Goal: Check status: Check status

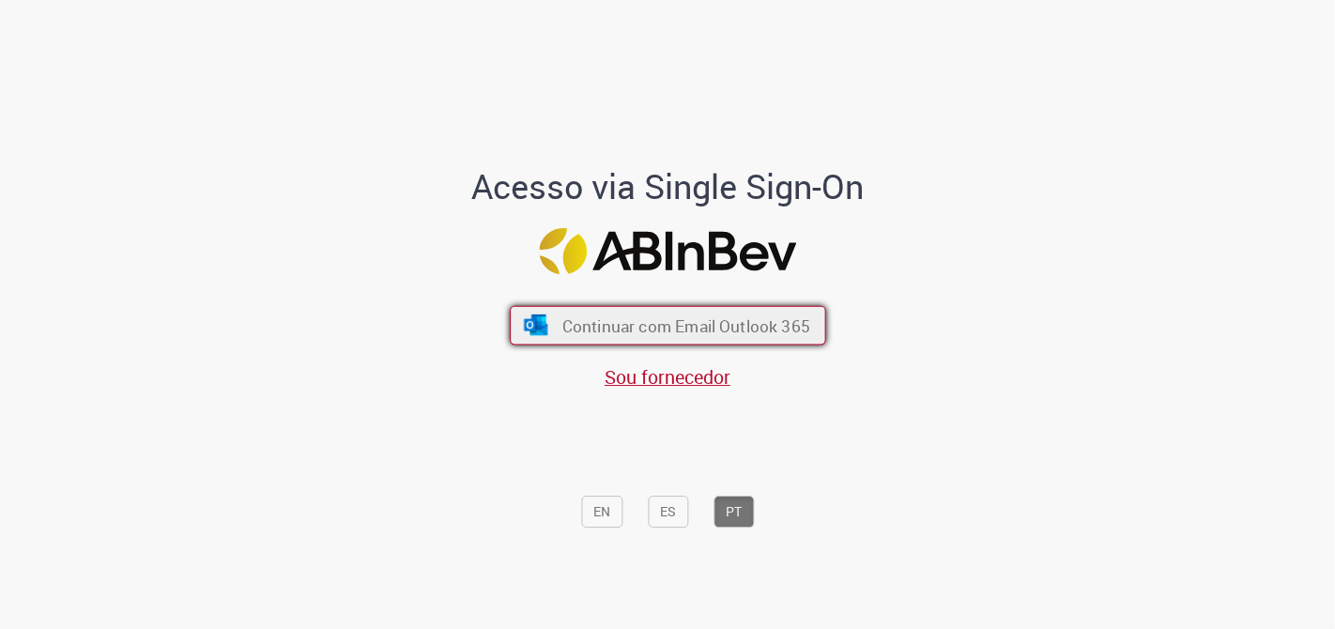
click at [614, 326] on span "Continuar com Email Outlook 365" at bounding box center [685, 325] width 248 height 22
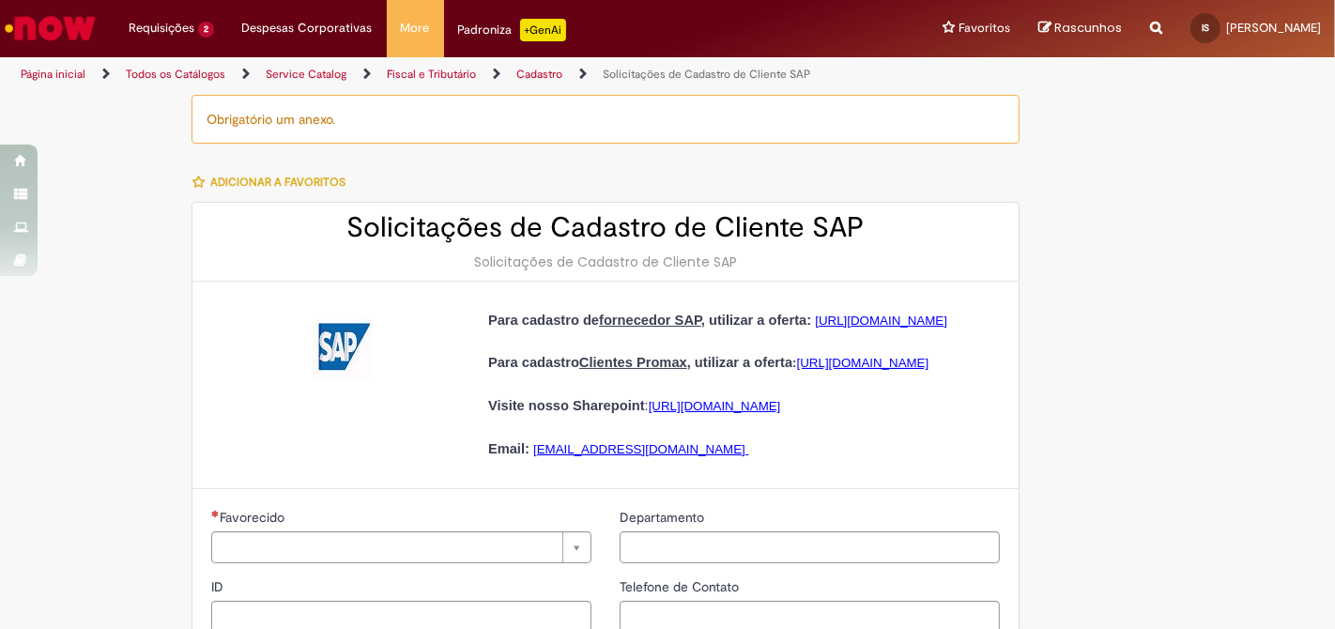
type input "**********"
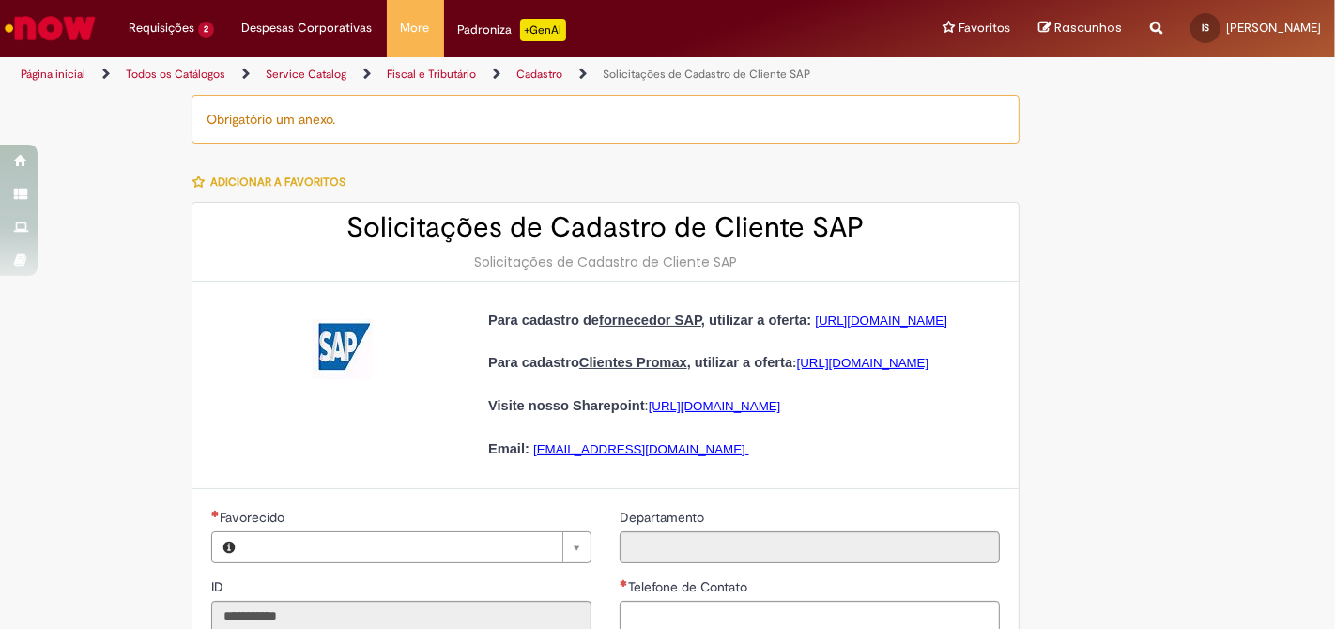
type input "**********"
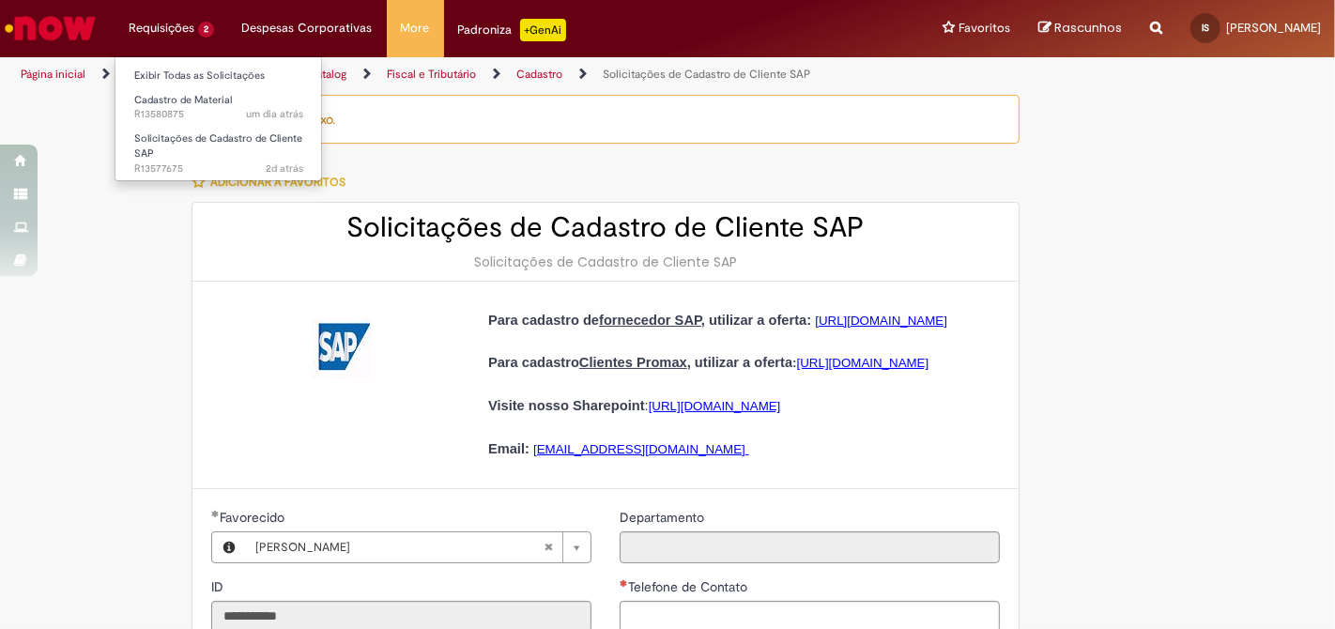
click at [178, 15] on li "Requisições 2 Exibir Todas as Solicitações Cadastro de Material um dia atrás um…" at bounding box center [172, 28] width 114 height 56
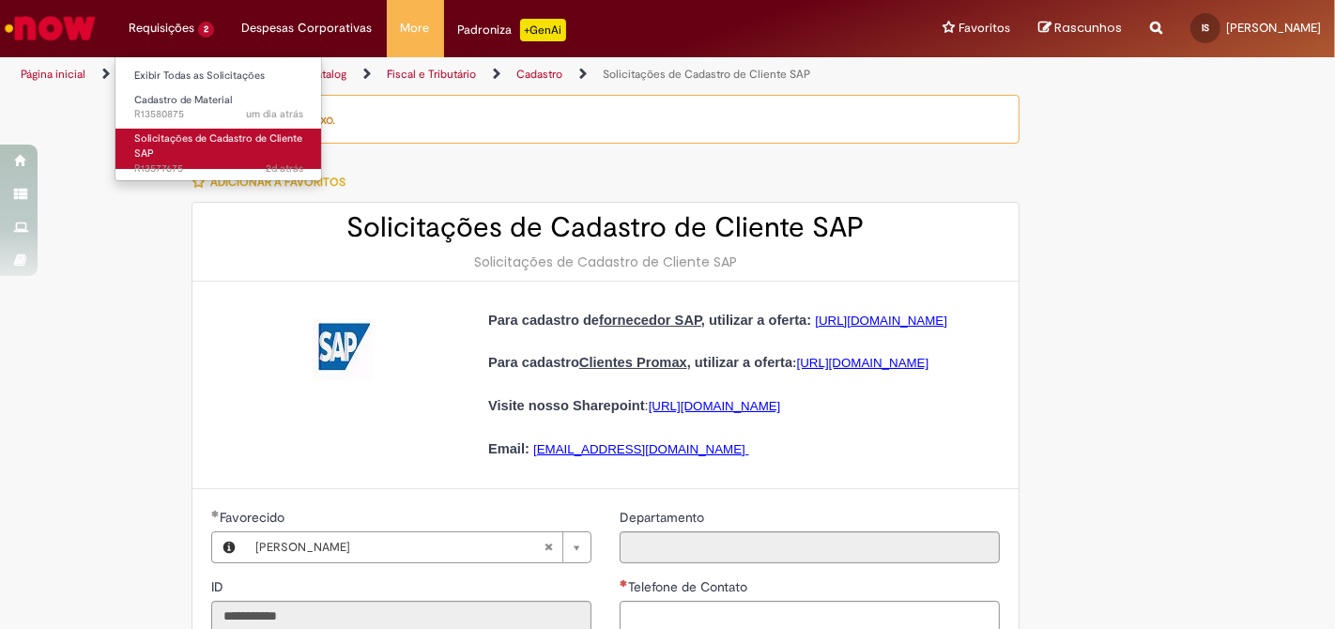
click at [195, 133] on span "Solicitações de Cadastro de Cliente SAP" at bounding box center [218, 145] width 168 height 29
click at [227, 149] on link "Solicitações de Cadastro de Cliente SAP 2d atrás 2 dias atrás R13577675" at bounding box center [218, 149] width 207 height 40
click at [254, 149] on link "Solicitações de Cadastro de Cliente SAP 2d atrás 2 dias atrás R13577675" at bounding box center [218, 149] width 207 height 40
click at [265, 146] on link "Solicitações de Cadastro de Cliente SAP 2d atrás 2 dias atrás R13577675" at bounding box center [218, 149] width 207 height 40
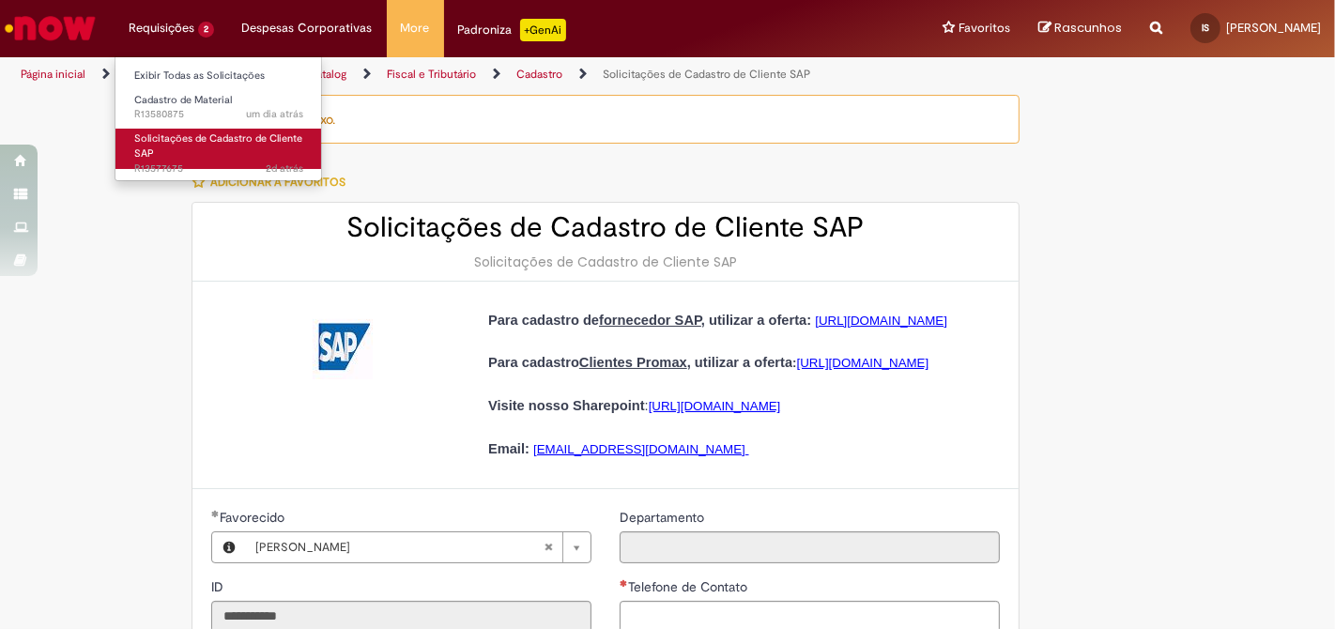
click at [265, 146] on link "Solicitações de Cadastro de Cliente SAP 2d atrás 2 dias atrás R13577675" at bounding box center [218, 149] width 207 height 40
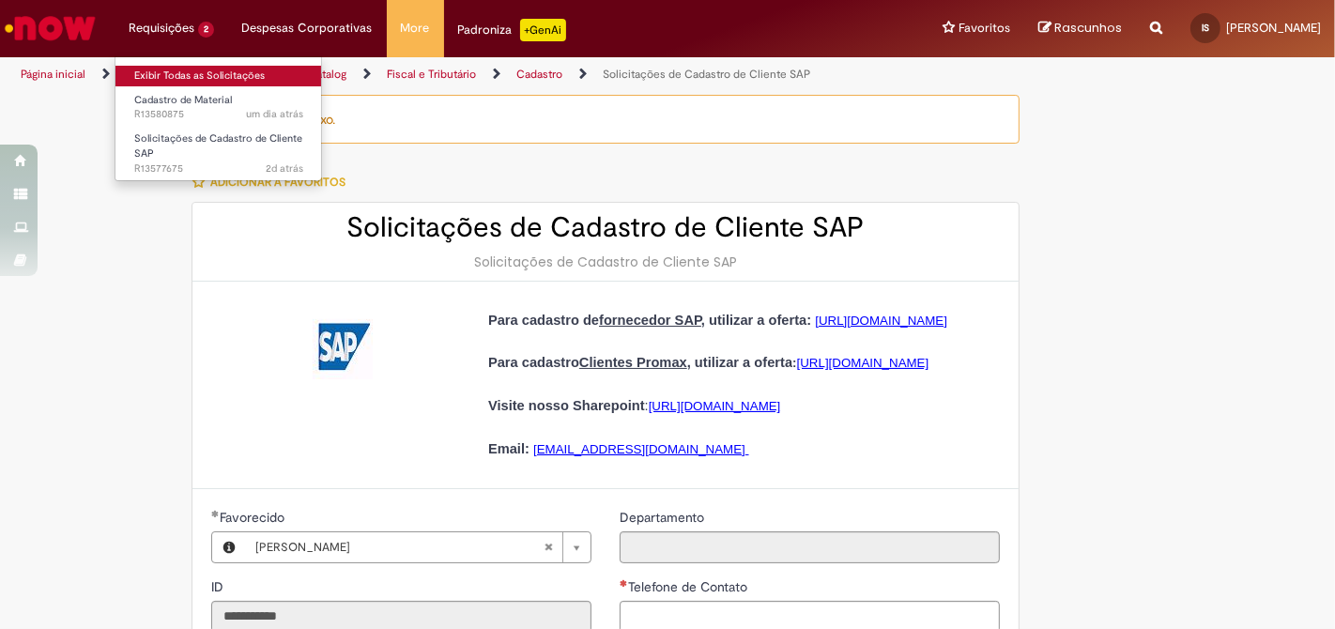
click at [216, 70] on link "Exibir Todas as Solicitações" at bounding box center [218, 76] width 207 height 21
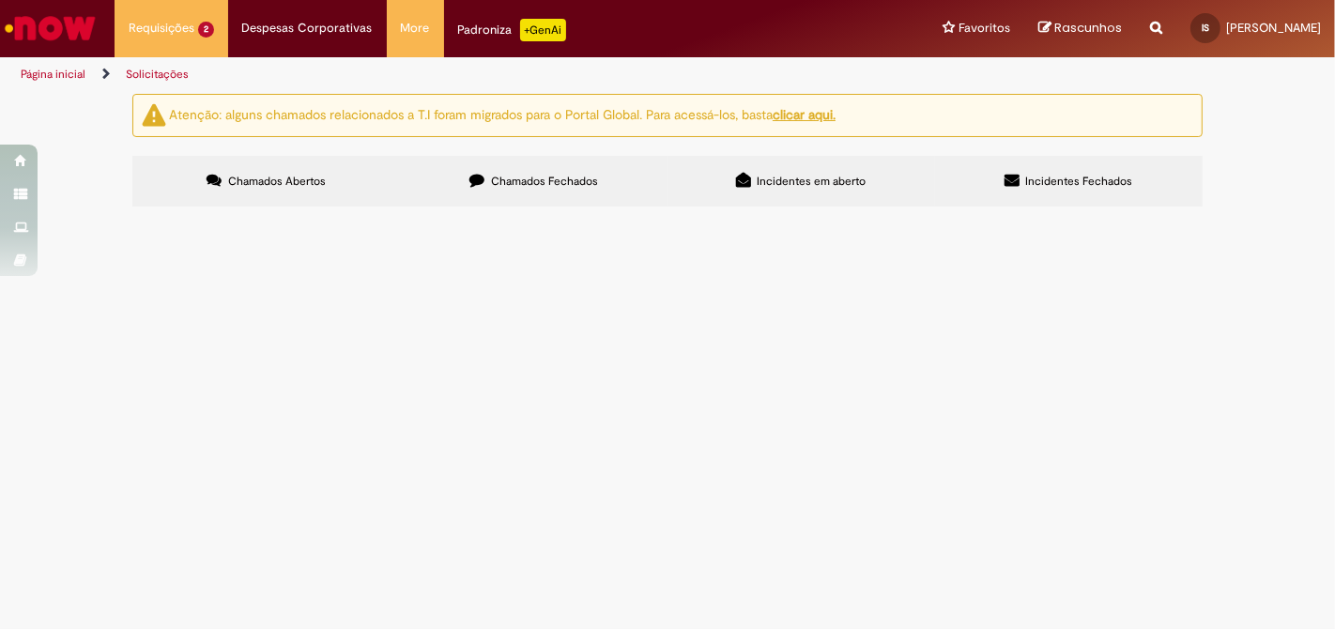
click at [0, 0] on td "Solicitações de Cadastro de Cliente SAP" at bounding box center [0, 0] width 0 height 0
click at [0, 0] on span "Favor, cadastrar fornecedor 444878 para BR11 01 01 de modo que faça interface c…" at bounding box center [0, 0] width 0 height 0
click at [0, 0] on td "R13577675" at bounding box center [0, 0] width 0 height 0
click at [0, 0] on span "Solicitações de Cadastro de Cliente SAP" at bounding box center [0, 0] width 0 height 0
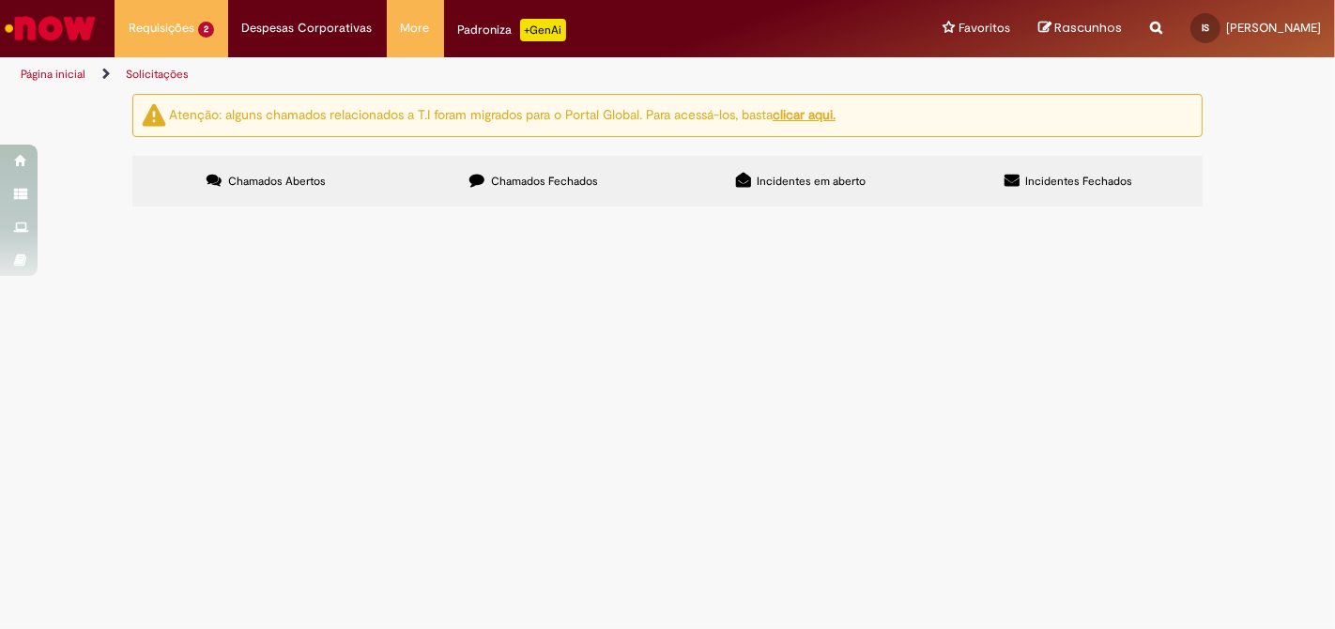
click at [0, 0] on span at bounding box center [0, 0] width 0 height 0
click at [0, 0] on td "Favor, cadastrar fornecedor 444878 para BR11 01 01 de modo que faça interface c…" at bounding box center [0, 0] width 0 height 0
click at [0, 0] on span "Favor, cadastrar fornecedor 444878 para BR11 01 01 de modo que faça interface c…" at bounding box center [0, 0] width 0 height 0
click at [0, 0] on span "Solicitações de Cadastro de Cliente SAP" at bounding box center [0, 0] width 0 height 0
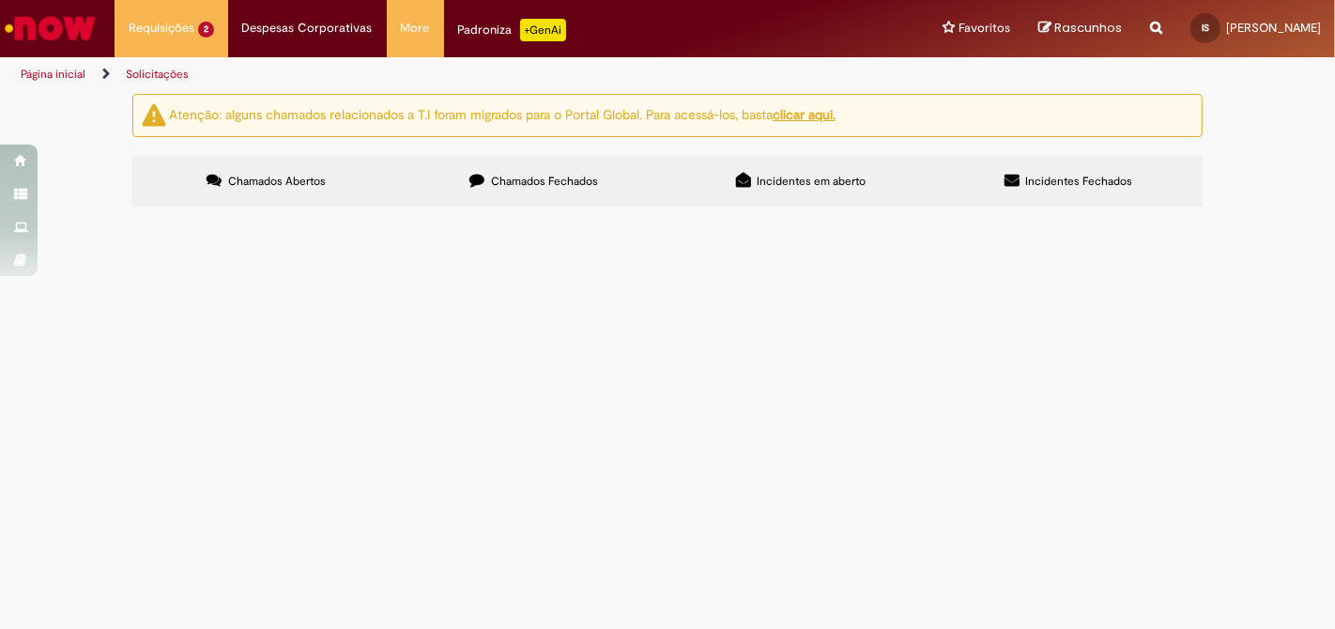
click at [0, 0] on span "Solicitações de Cadastro de Cliente SAP" at bounding box center [0, 0] width 0 height 0
click at [0, 0] on td "Favor, cadastrar fornecedor 444878 para BR11 01 01 de modo que faça interface c…" at bounding box center [0, 0] width 0 height 0
click at [0, 0] on span "Favor, cadastrar fornecedor 444878 para BR11 01 01 de modo que faça interface c…" at bounding box center [0, 0] width 0 height 0
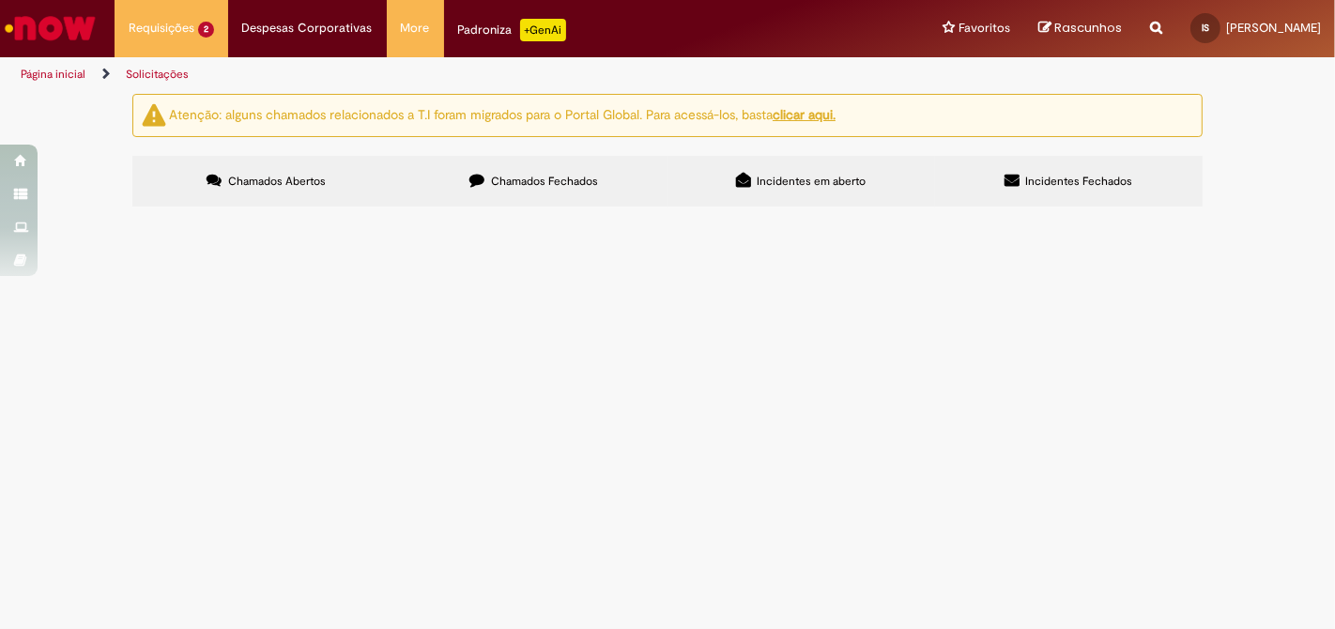
click at [0, 0] on span "Favor, cadastrar fornecedor 444878 para BR11 01 01 de modo que faça interface c…" at bounding box center [0, 0] width 0 height 0
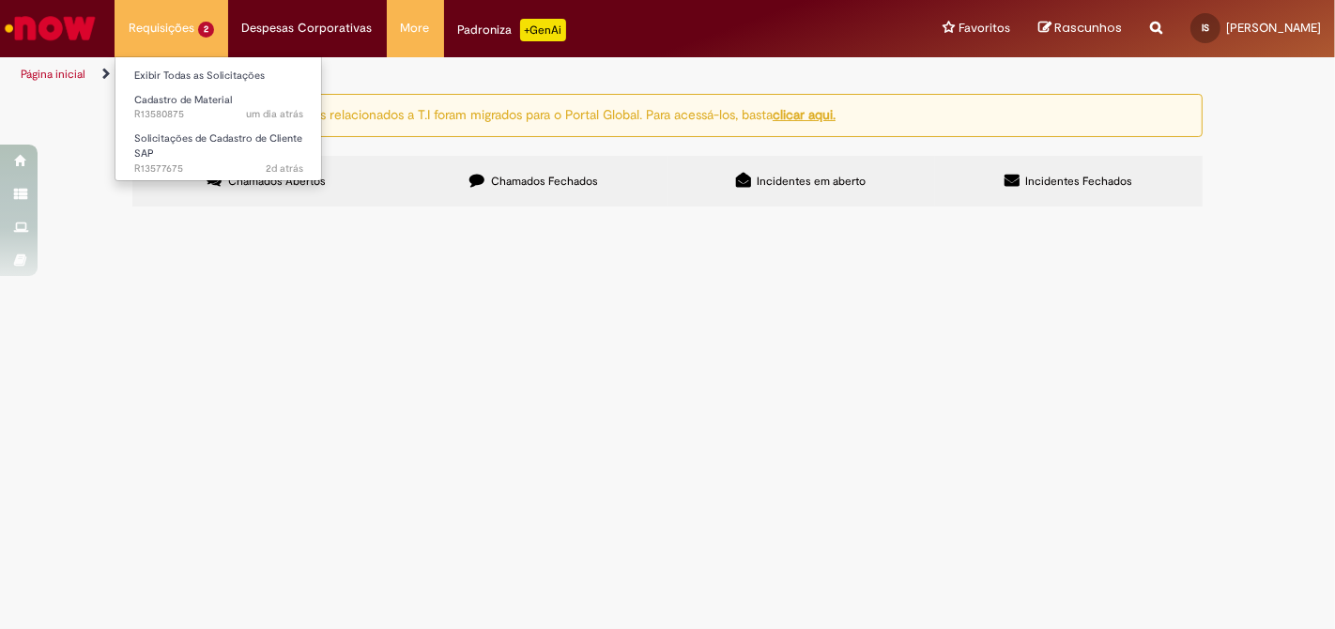
click at [180, 19] on li "Requisições 2 Exibir Todas as Solicitações Cadastro de Material um dia atrás um…" at bounding box center [172, 28] width 114 height 56
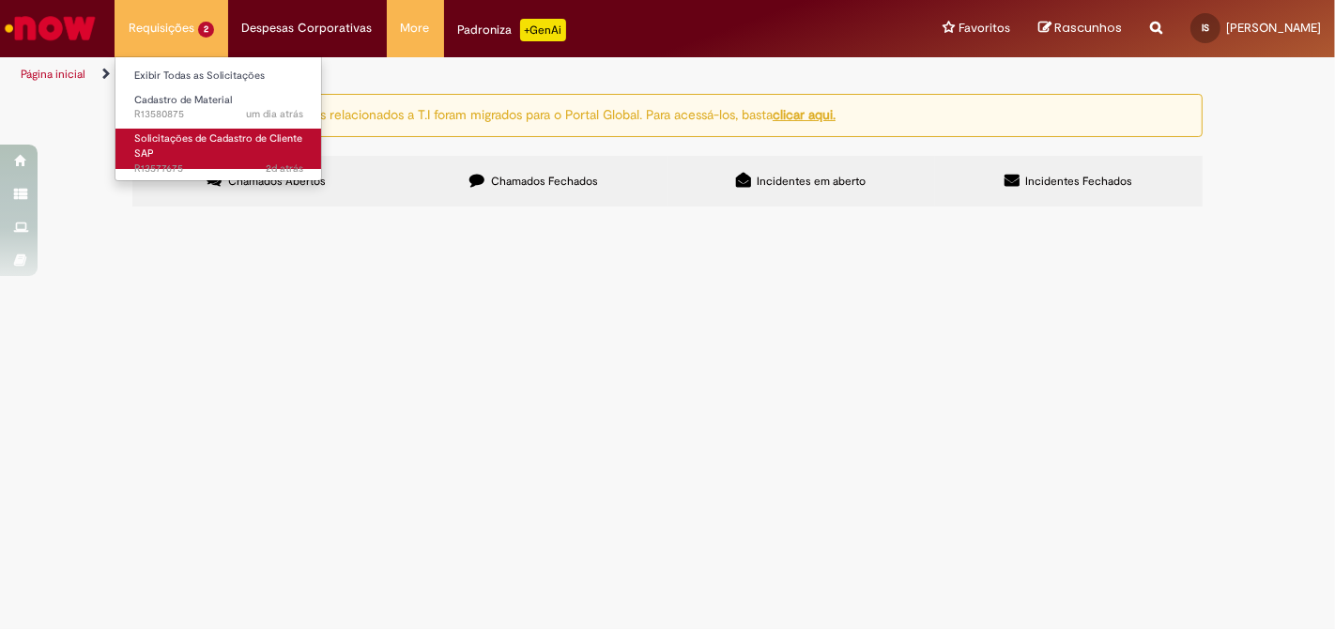
click at [207, 161] on span "2d atrás 2 dias atrás R13577675" at bounding box center [218, 168] width 169 height 15
click at [191, 147] on link "Solicitações de Cadastro de Cliente SAP 2d atrás 2 dias atrás R13577675" at bounding box center [218, 149] width 207 height 40
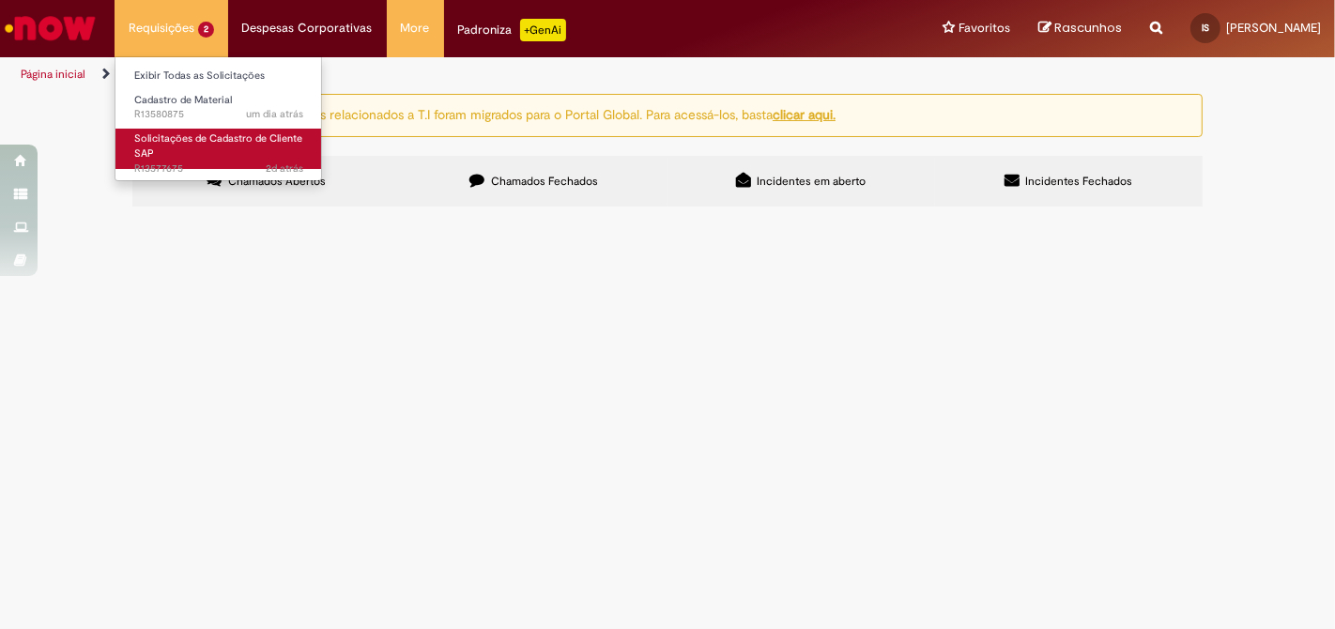
click at [245, 147] on link "Solicitações de Cadastro de Cliente SAP 2d atrás 2 dias atrás R13577675" at bounding box center [218, 149] width 207 height 40
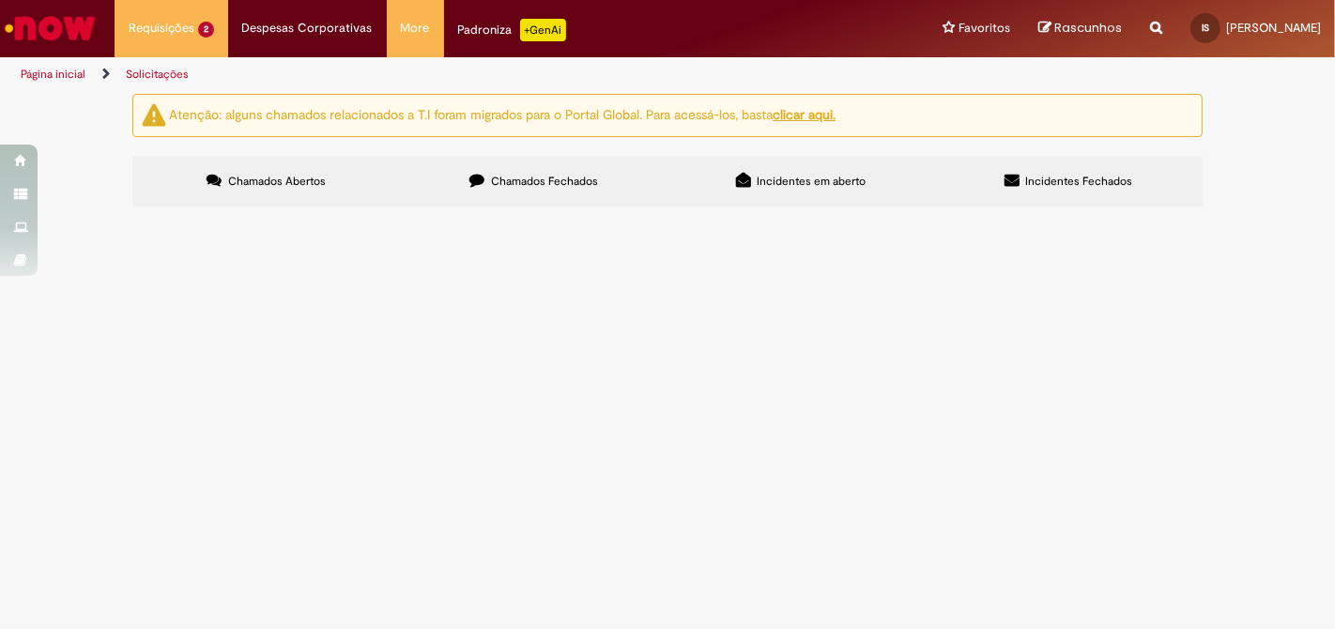
click at [312, 476] on main "Solicitações Atenção: alguns chamados relacionados a T.I foram migrados para o …" at bounding box center [667, 361] width 1335 height 536
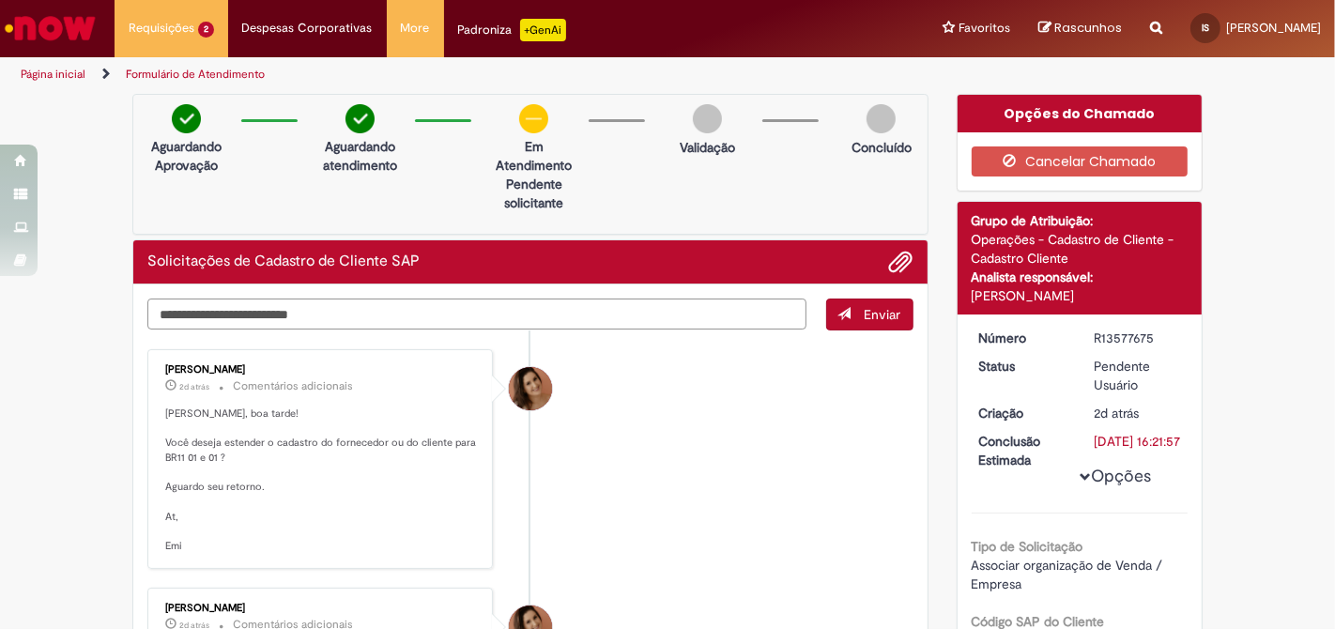
click at [375, 317] on textarea "Digite sua mensagem aqui..." at bounding box center [476, 314] width 659 height 31
type textarea "**********"
